Goal: Task Accomplishment & Management: Use online tool/utility

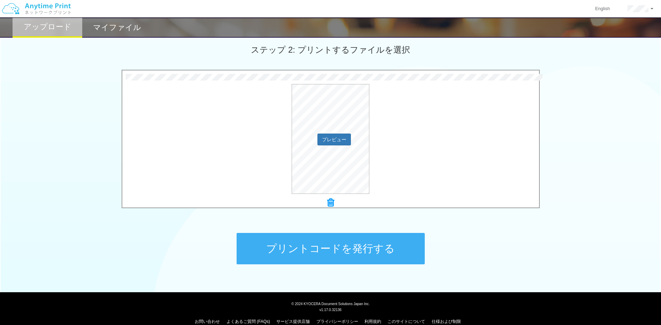
scroll to position [205, 0]
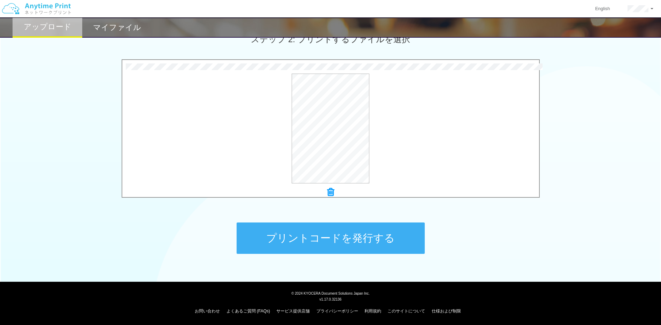
click at [338, 241] on button "プリントコードを発行する" at bounding box center [331, 237] width 188 height 31
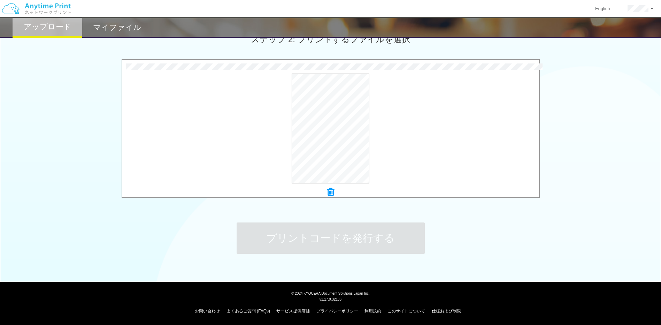
scroll to position [0, 0]
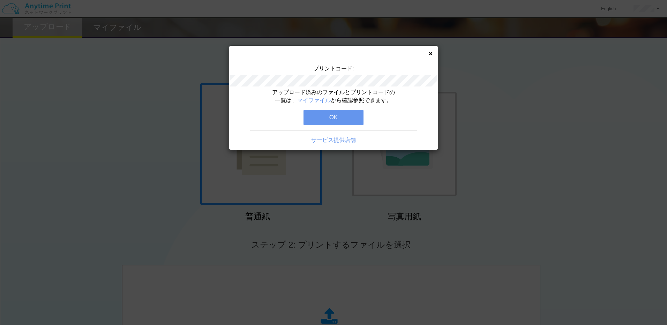
click at [334, 115] on button "OK" at bounding box center [333, 117] width 60 height 15
